Goal: Task Accomplishment & Management: Manage account settings

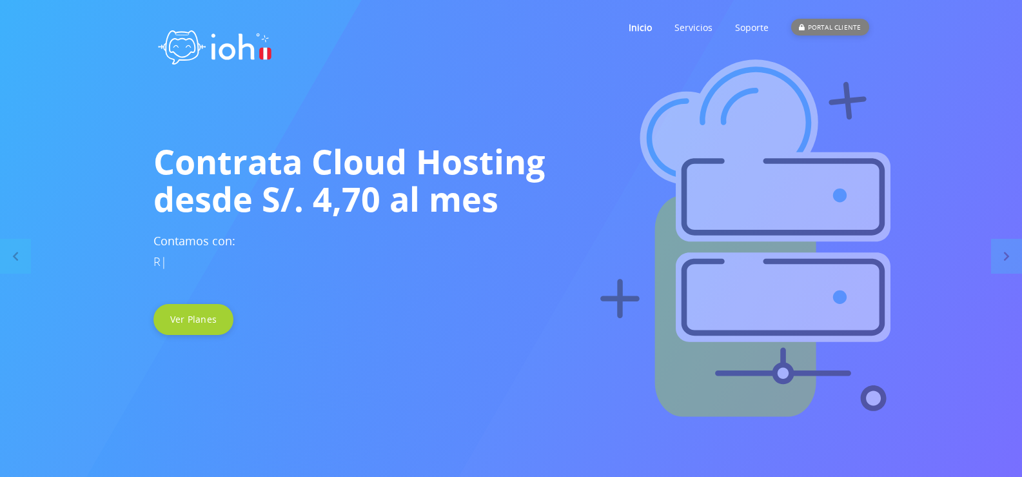
click at [817, 26] on div "PORTAL CLIENTE" at bounding box center [829, 27] width 77 height 17
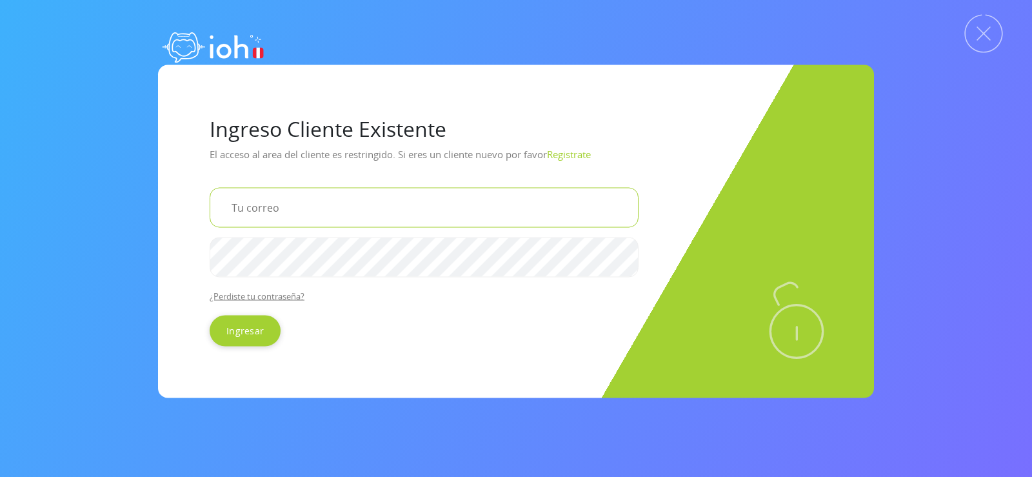
click at [371, 217] on input "email" at bounding box center [424, 207] width 429 height 40
type input "wciasjm@gmail.com"
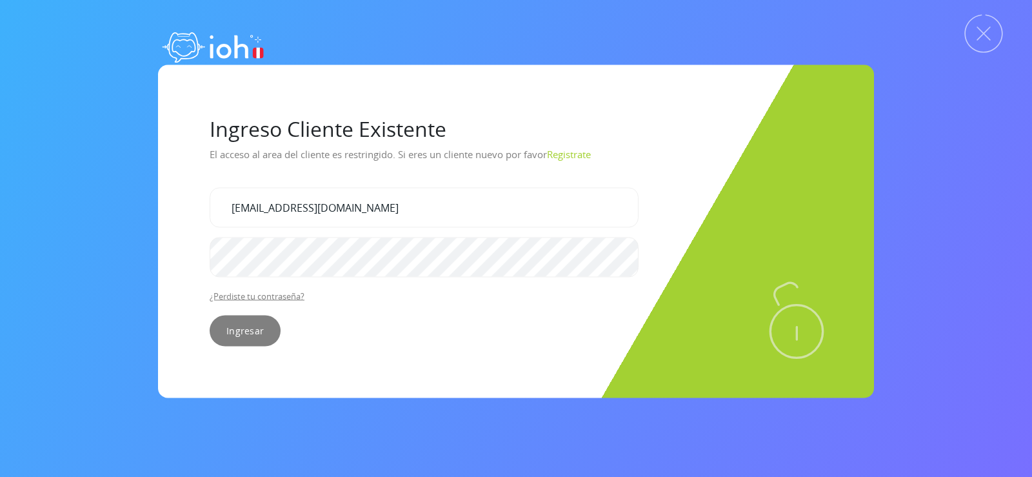
click at [227, 320] on input "Ingresar" at bounding box center [245, 330] width 71 height 31
